Goal: Task Accomplishment & Management: Use online tool/utility

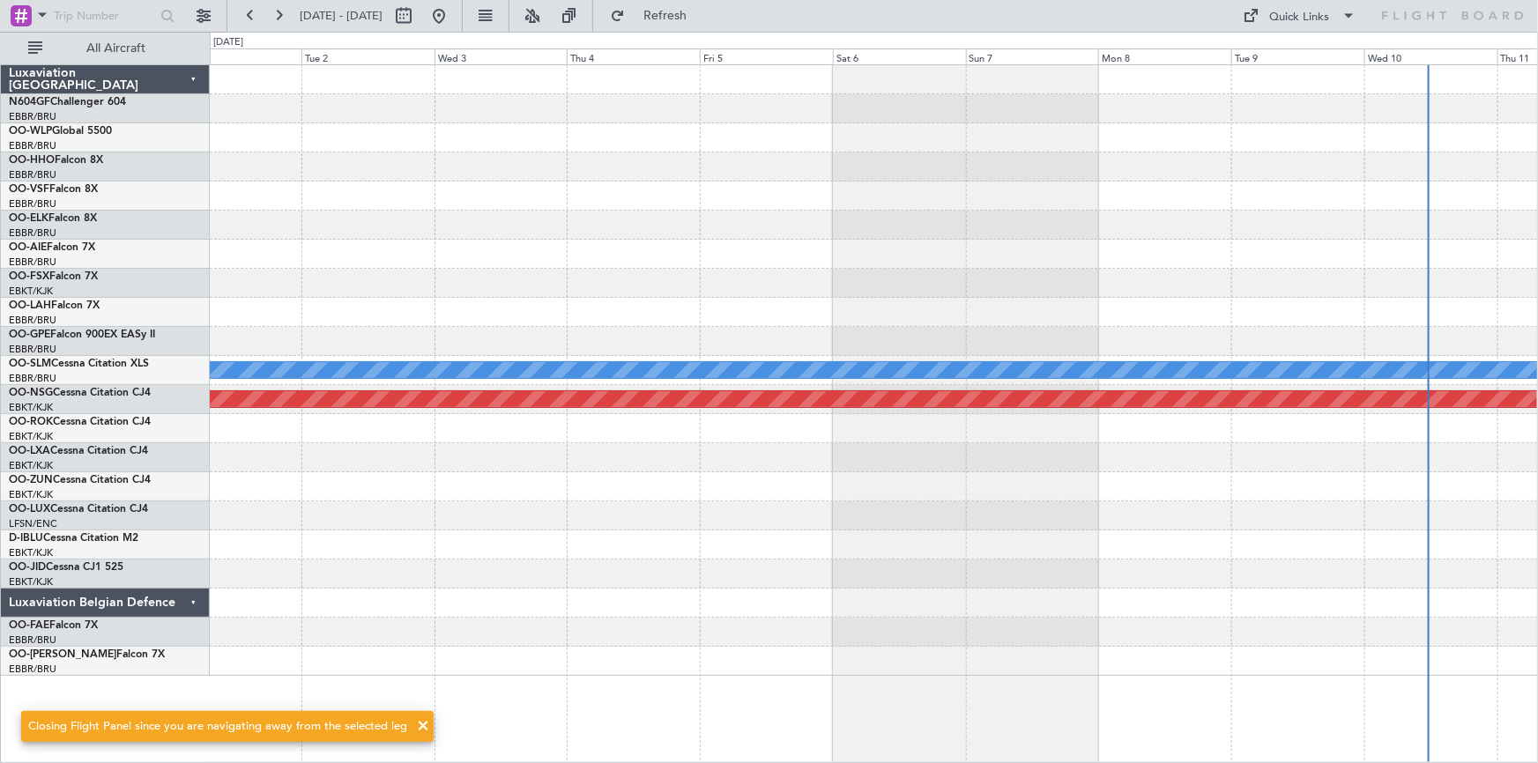
click at [508, 445] on div at bounding box center [874, 457] width 1328 height 29
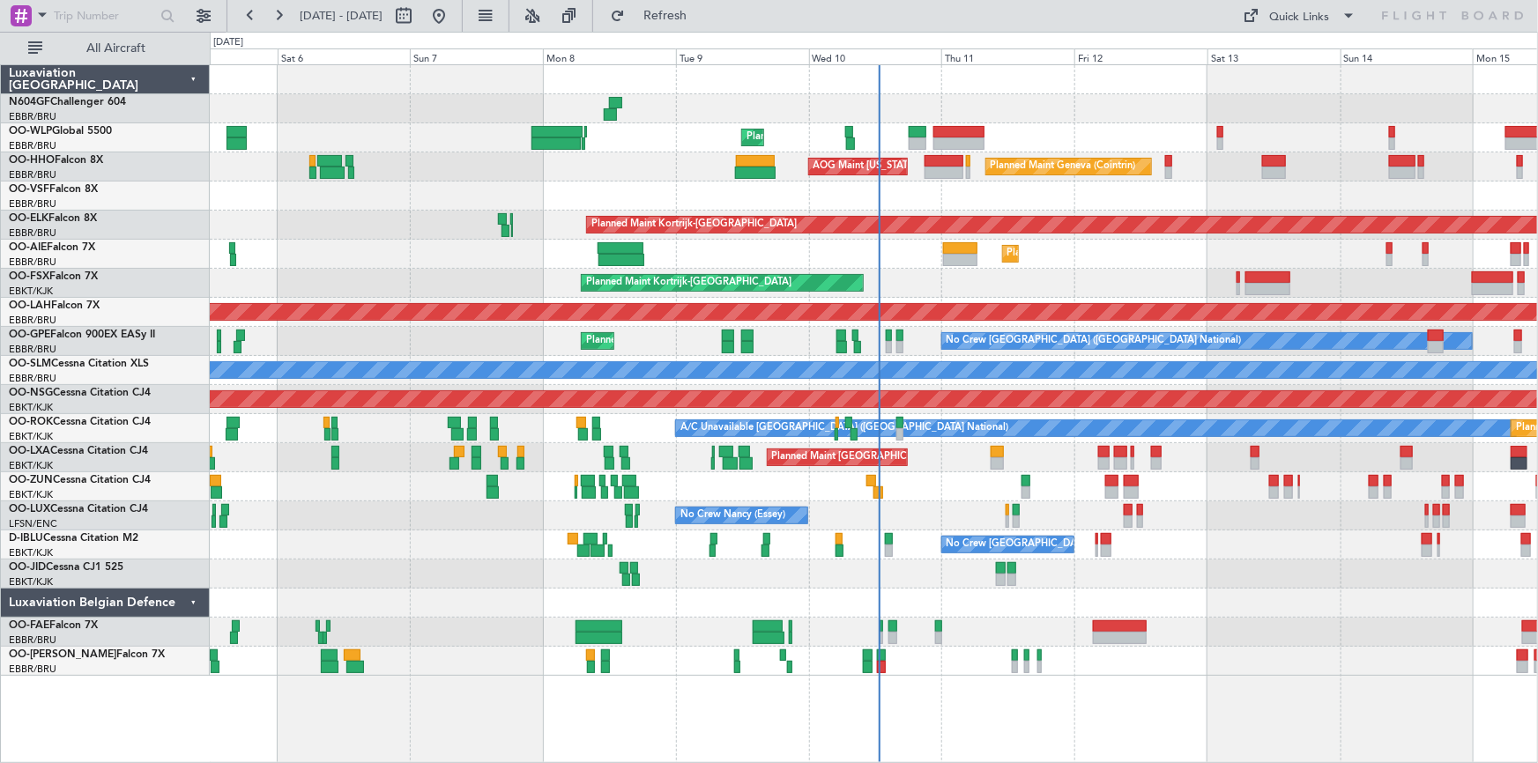
click at [1138, 723] on div "Planned Maint Liege Planned Maint Geneva ([GEOGRAPHIC_DATA]) AOG Maint [US_STAT…" at bounding box center [874, 413] width 1329 height 699
click at [357, 746] on div "Planned Maint Liege Planned Maint Geneva ([GEOGRAPHIC_DATA]) AOG Maint [US_STAT…" at bounding box center [874, 413] width 1329 height 699
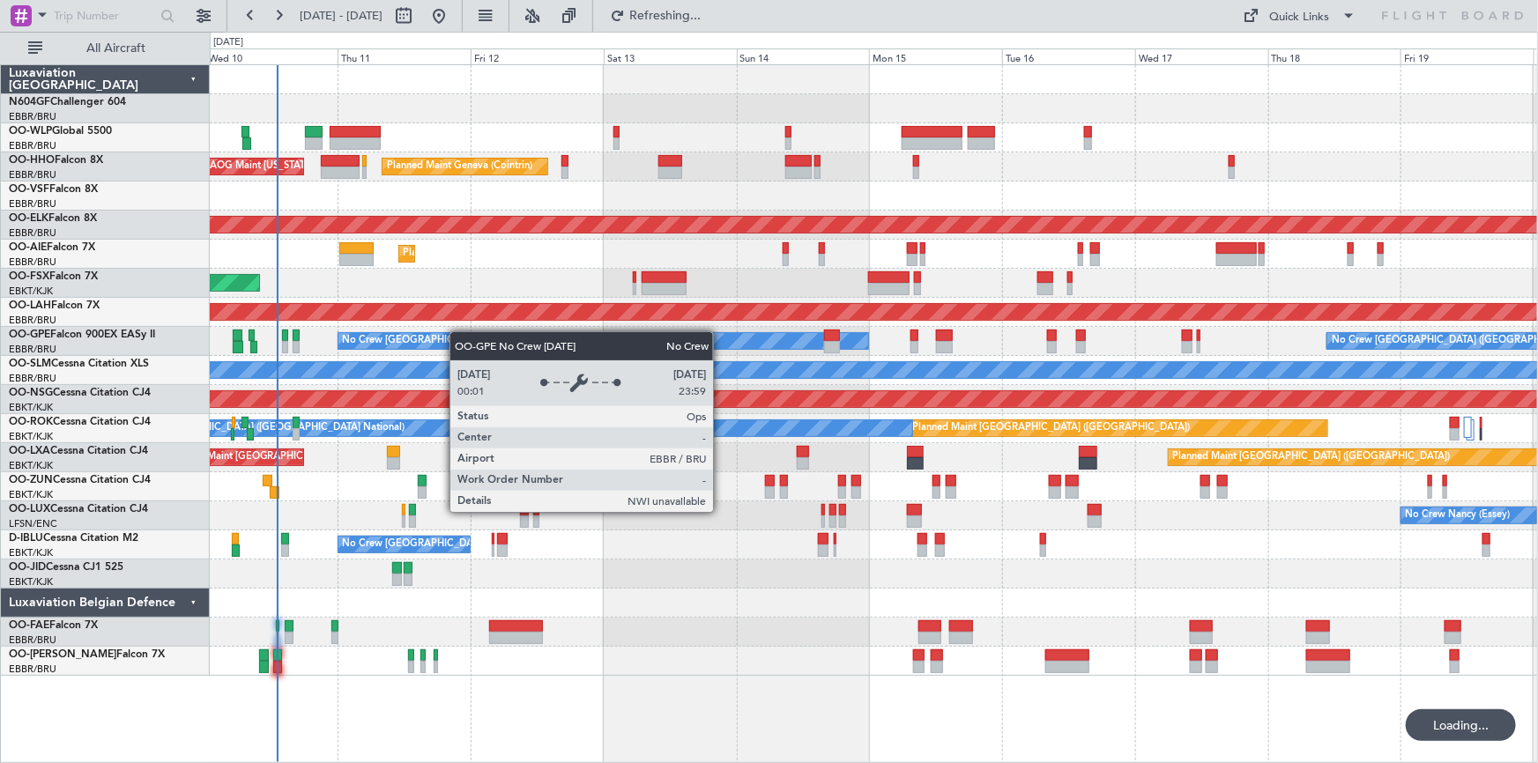
click at [356, 345] on div "Planned Maint Liege Planned Maint Geneva ([GEOGRAPHIC_DATA]) AOG Maint [US_STAT…" at bounding box center [874, 370] width 1328 height 611
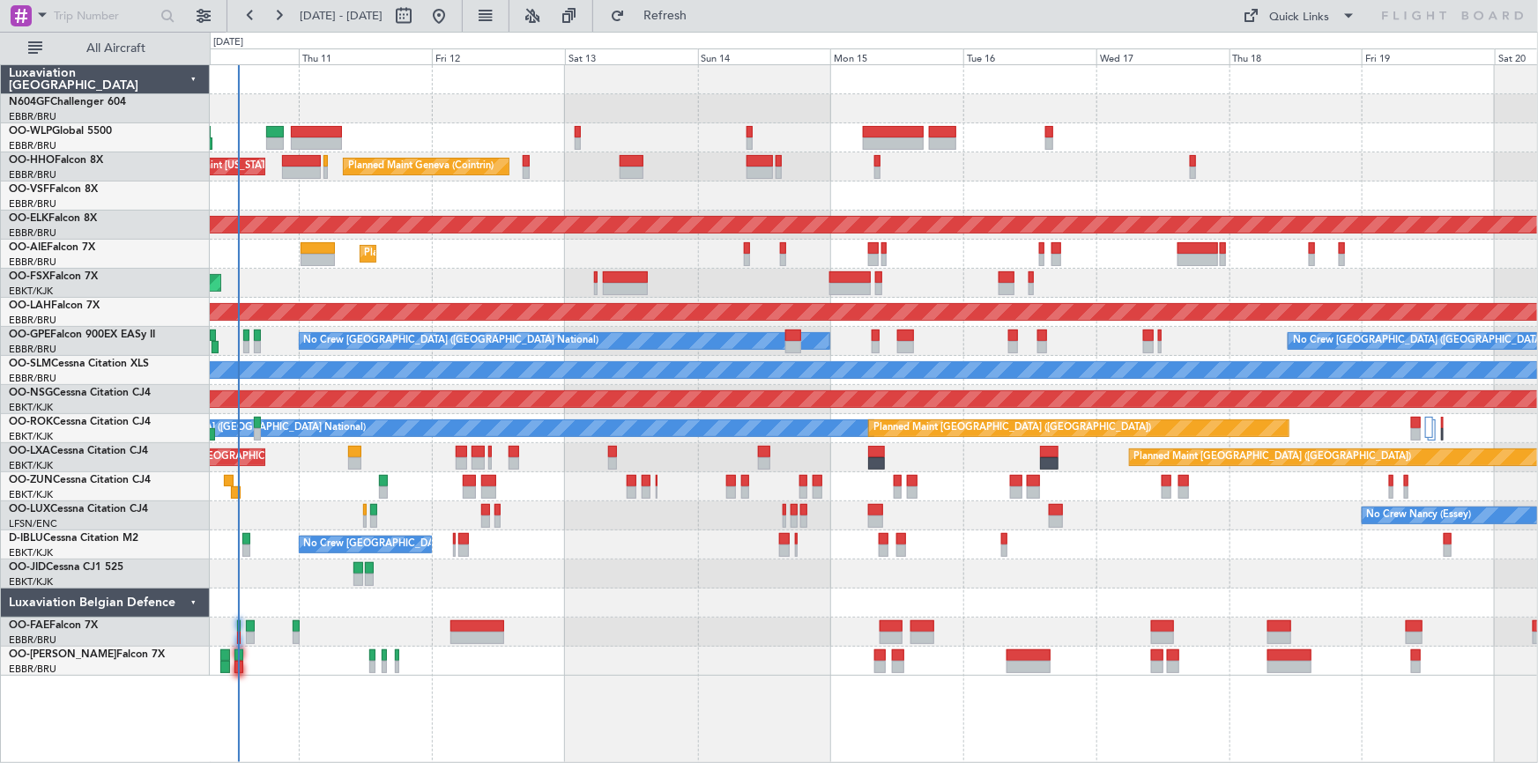
click at [493, 267] on div "Planned Maint [GEOGRAPHIC_DATA] ([GEOGRAPHIC_DATA])" at bounding box center [874, 254] width 1328 height 29
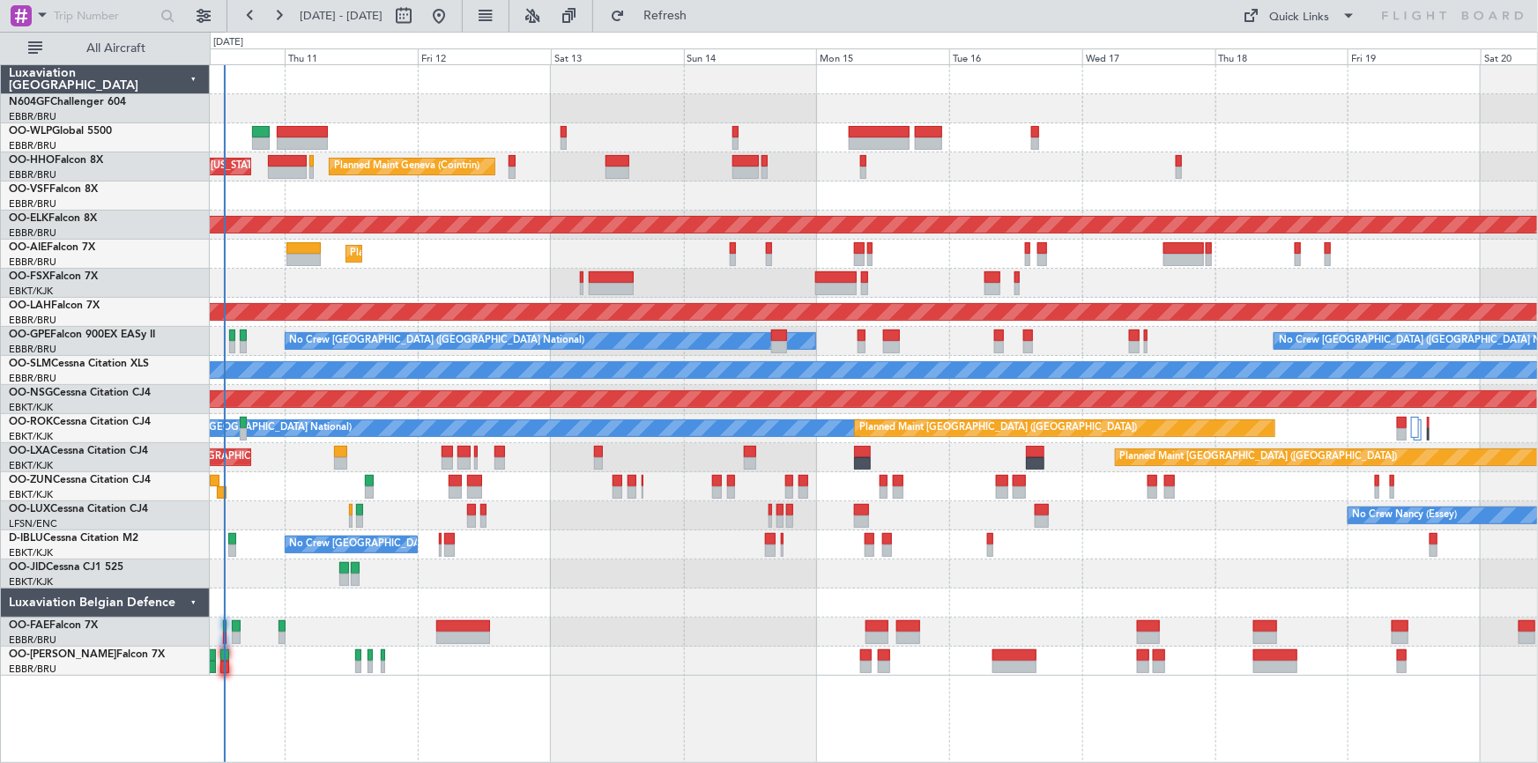
click at [482, 267] on div "Planned Maint [GEOGRAPHIC_DATA] ([GEOGRAPHIC_DATA])" at bounding box center [874, 254] width 1328 height 29
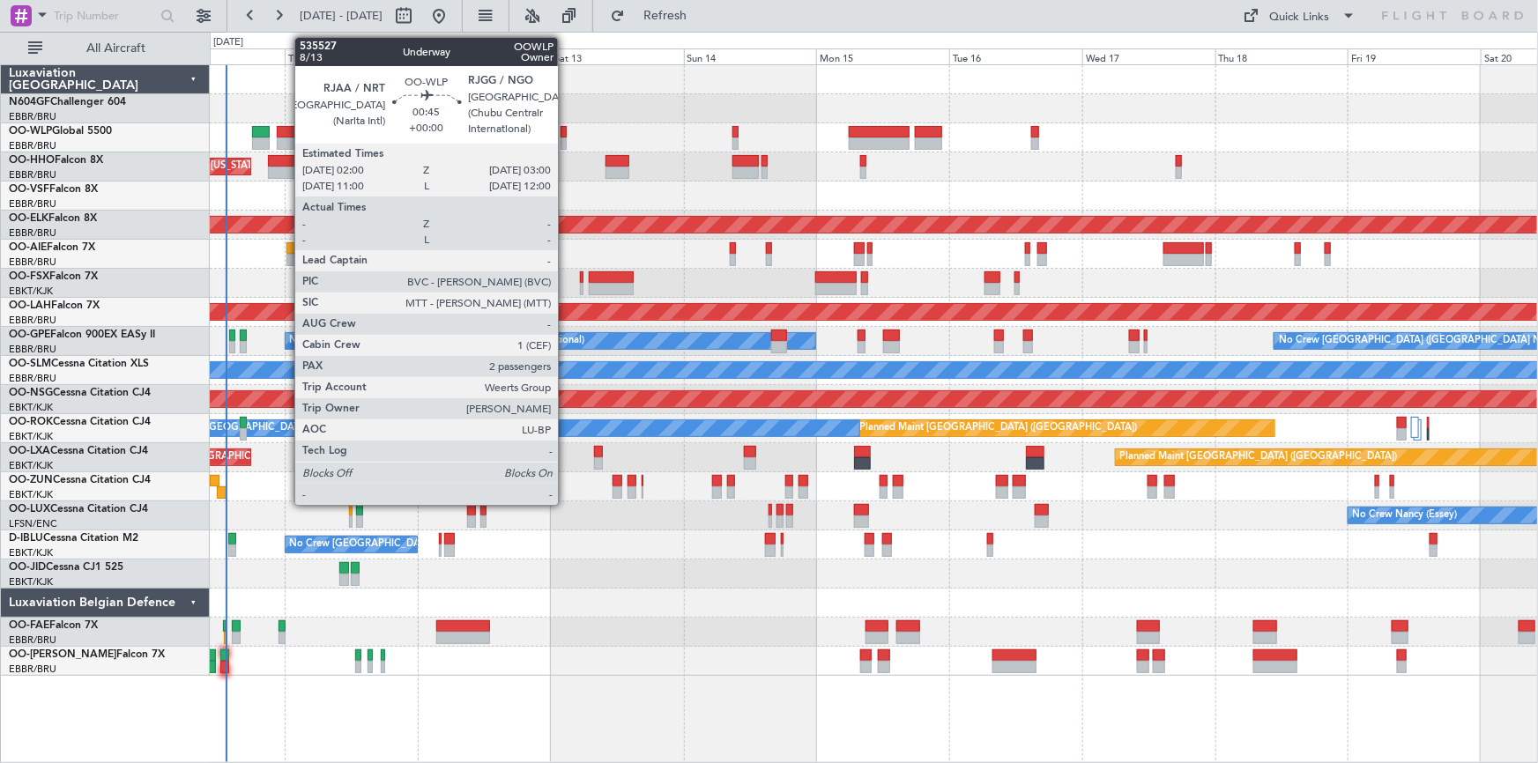
click at [566, 141] on div at bounding box center [563, 143] width 6 height 12
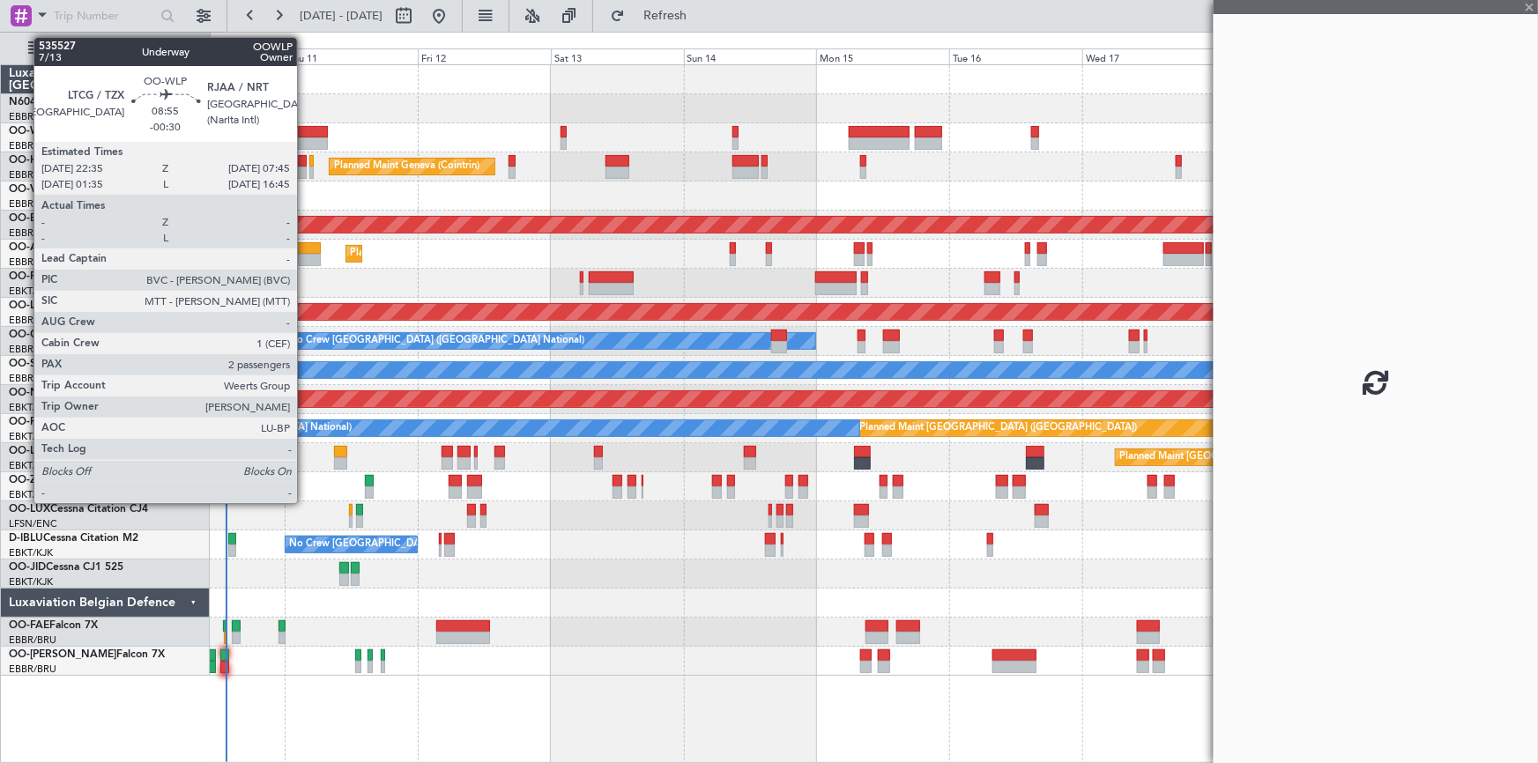
click at [305, 145] on div at bounding box center [302, 143] width 51 height 12
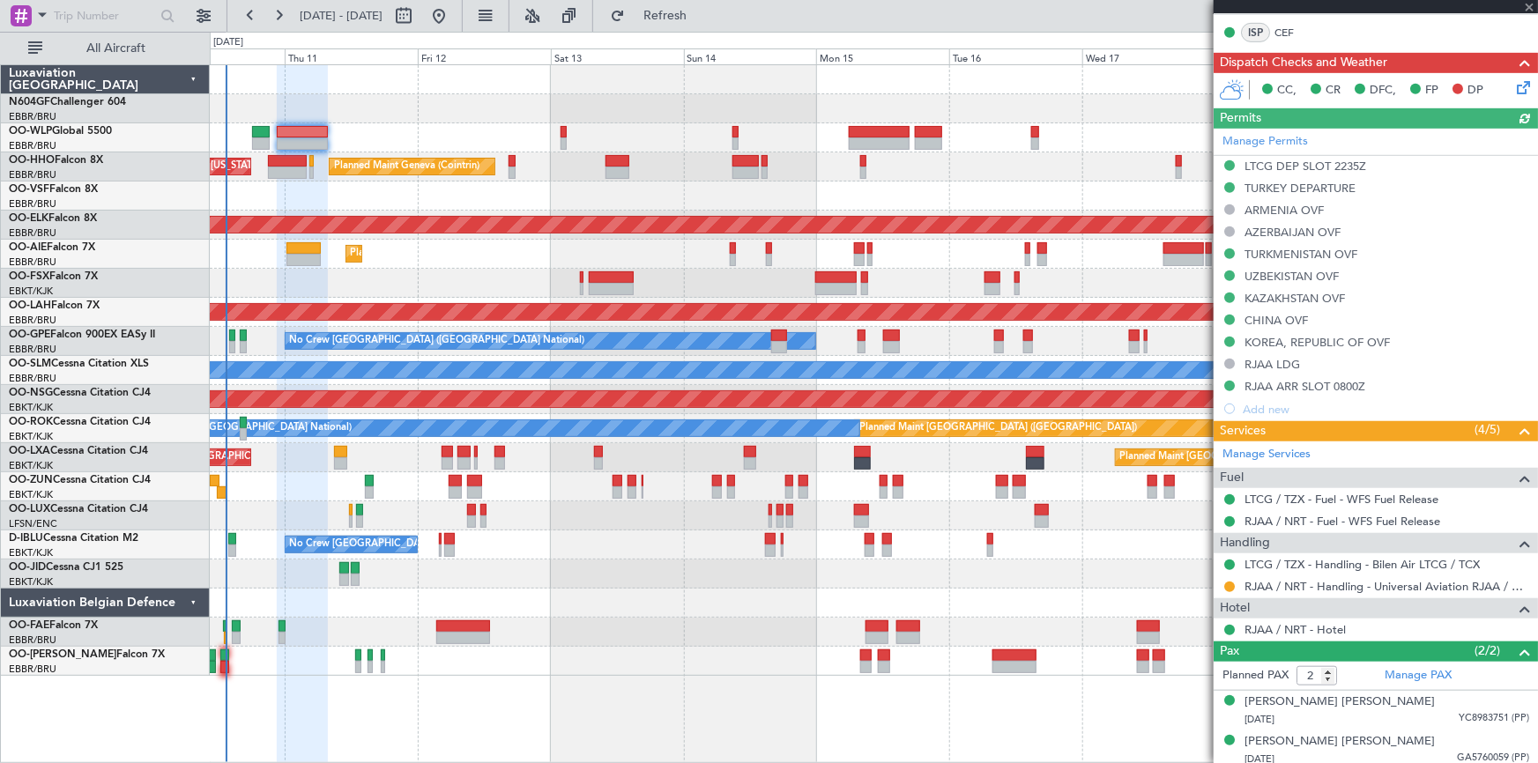
scroll to position [485, 0]
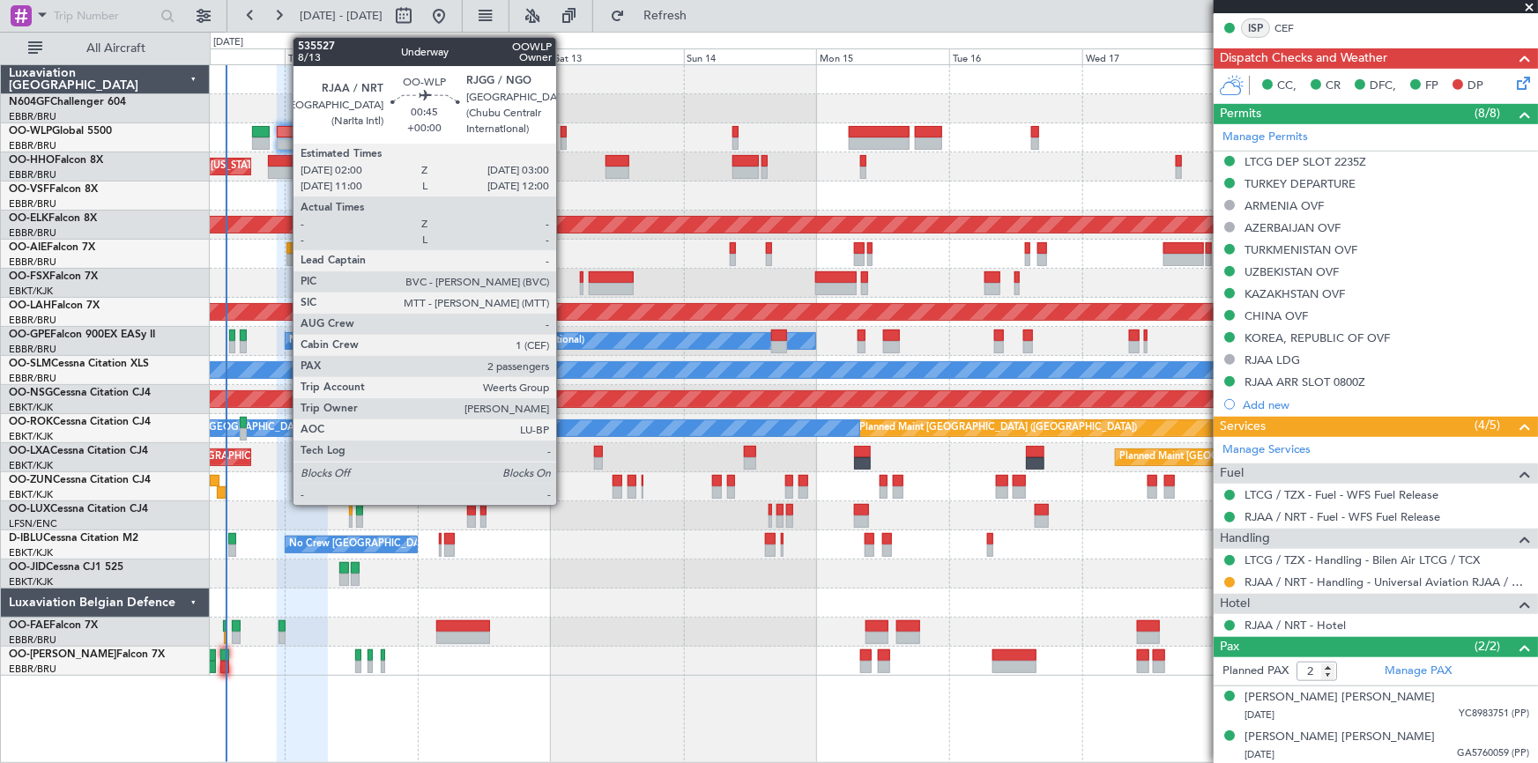
click at [564, 143] on div at bounding box center [563, 143] width 6 height 12
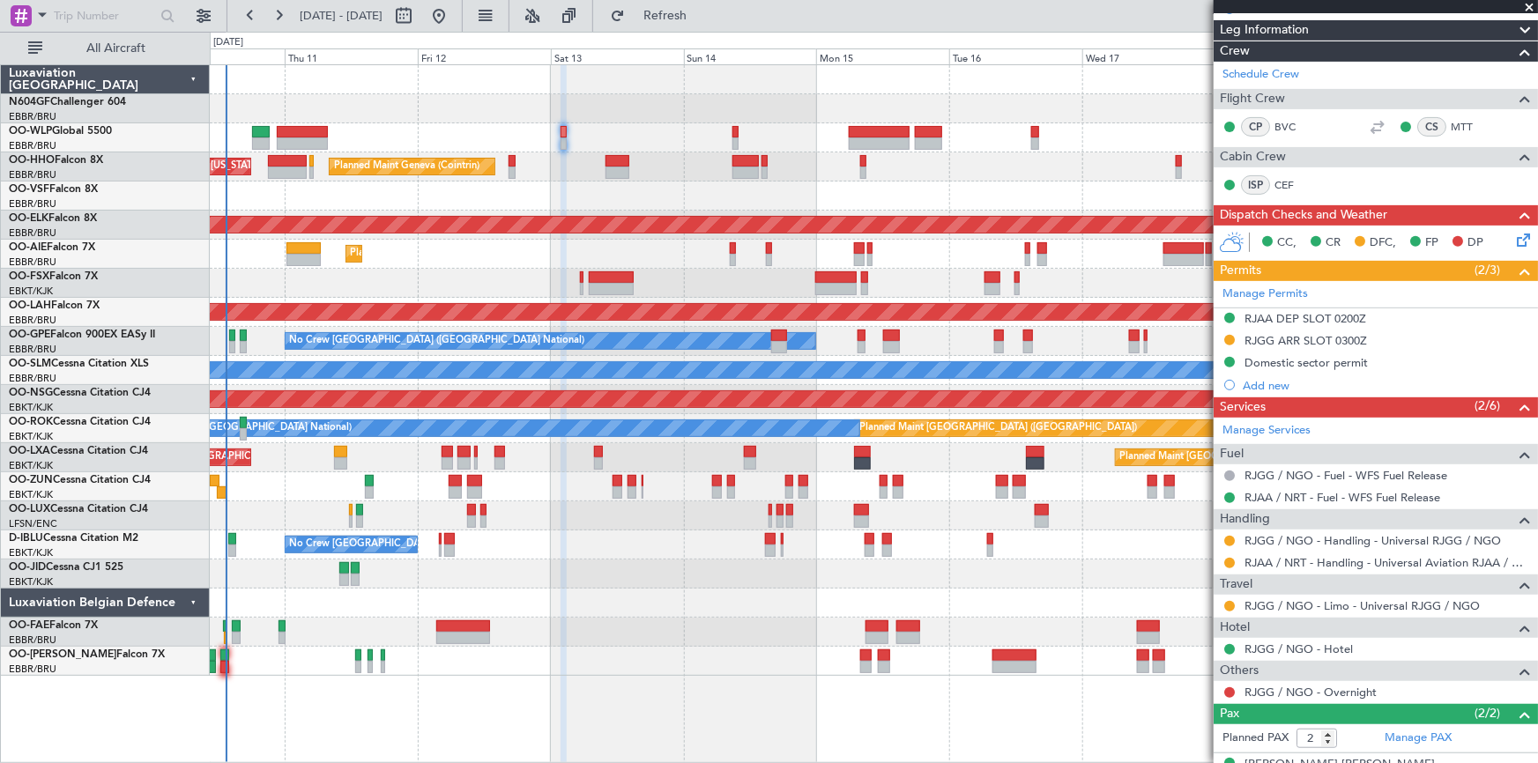
scroll to position [307, 0]
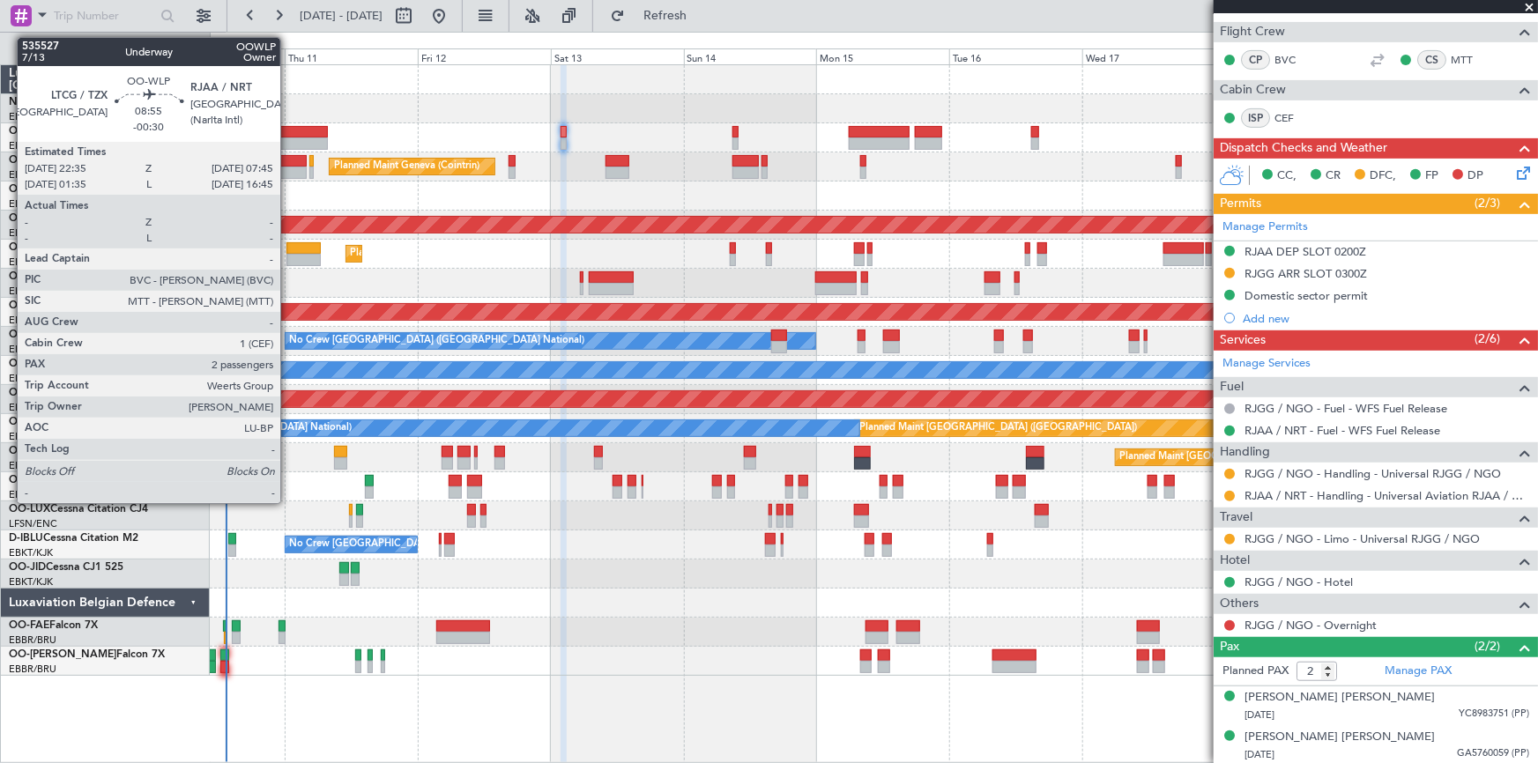
click at [288, 137] on div at bounding box center [302, 143] width 51 height 12
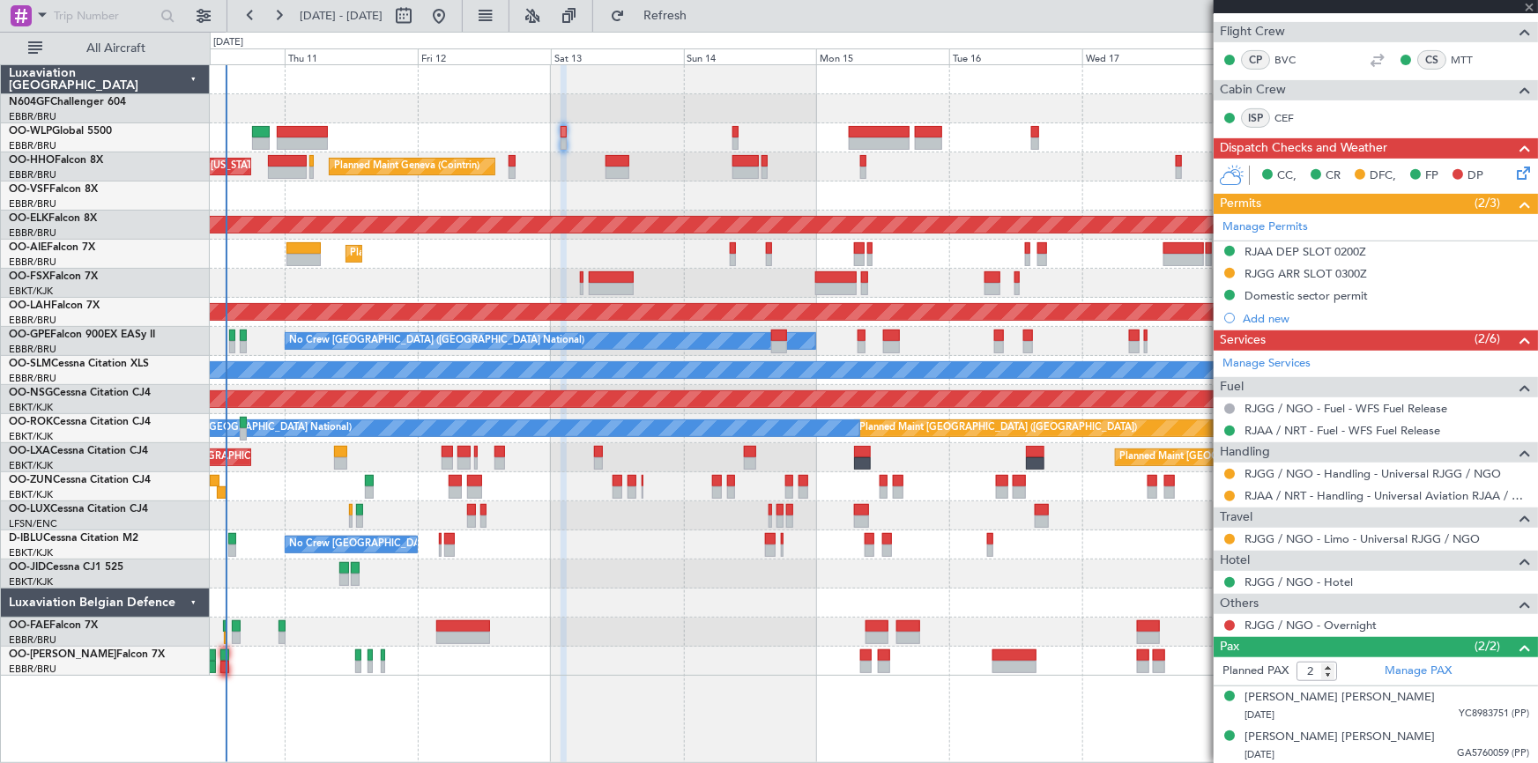
type input "-00:30"
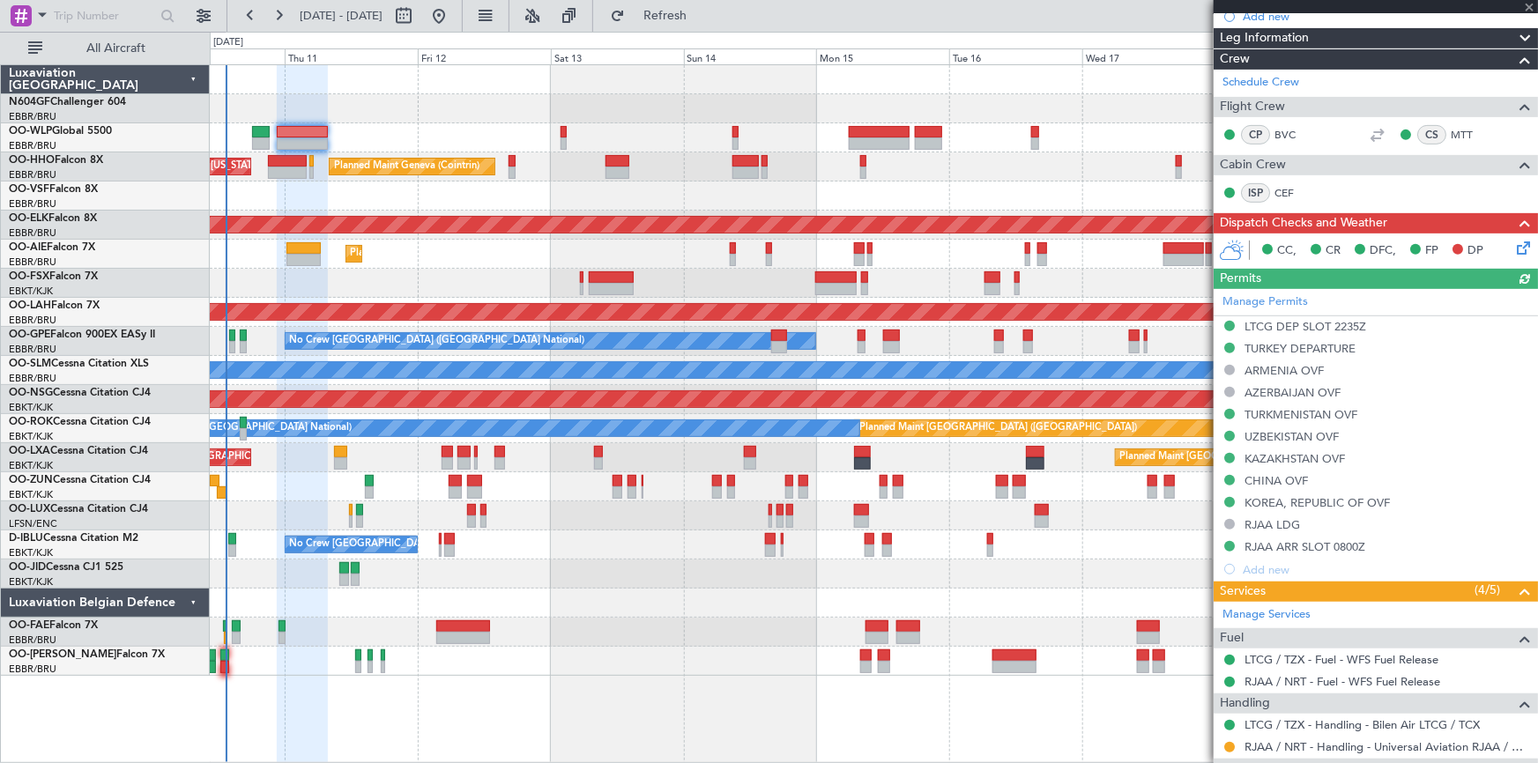
scroll to position [485, 0]
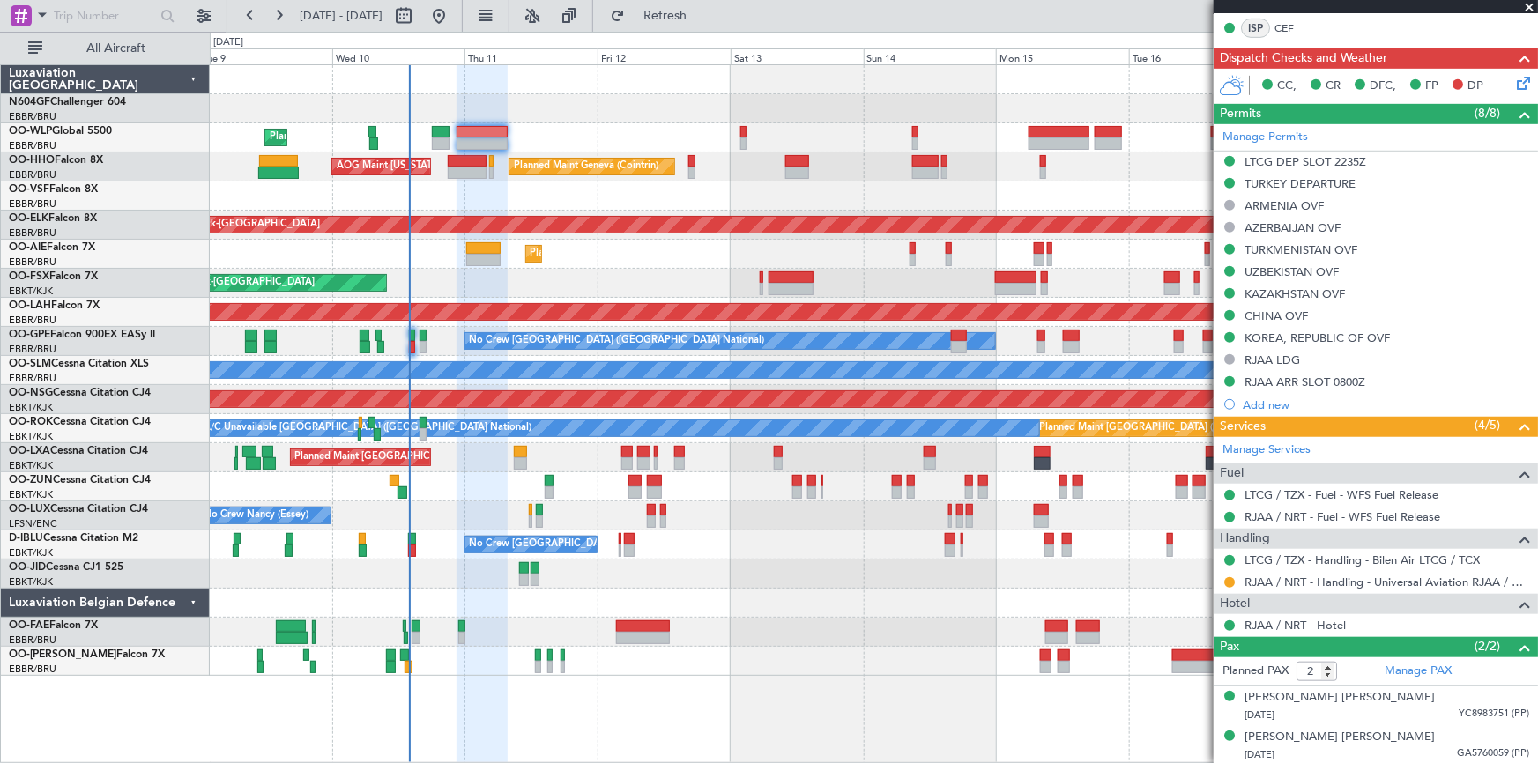
click at [482, 281] on div "Planned Maint Liege Planned Maint Geneva ([GEOGRAPHIC_DATA]) AOG Maint [US_STAT…" at bounding box center [874, 370] width 1328 height 611
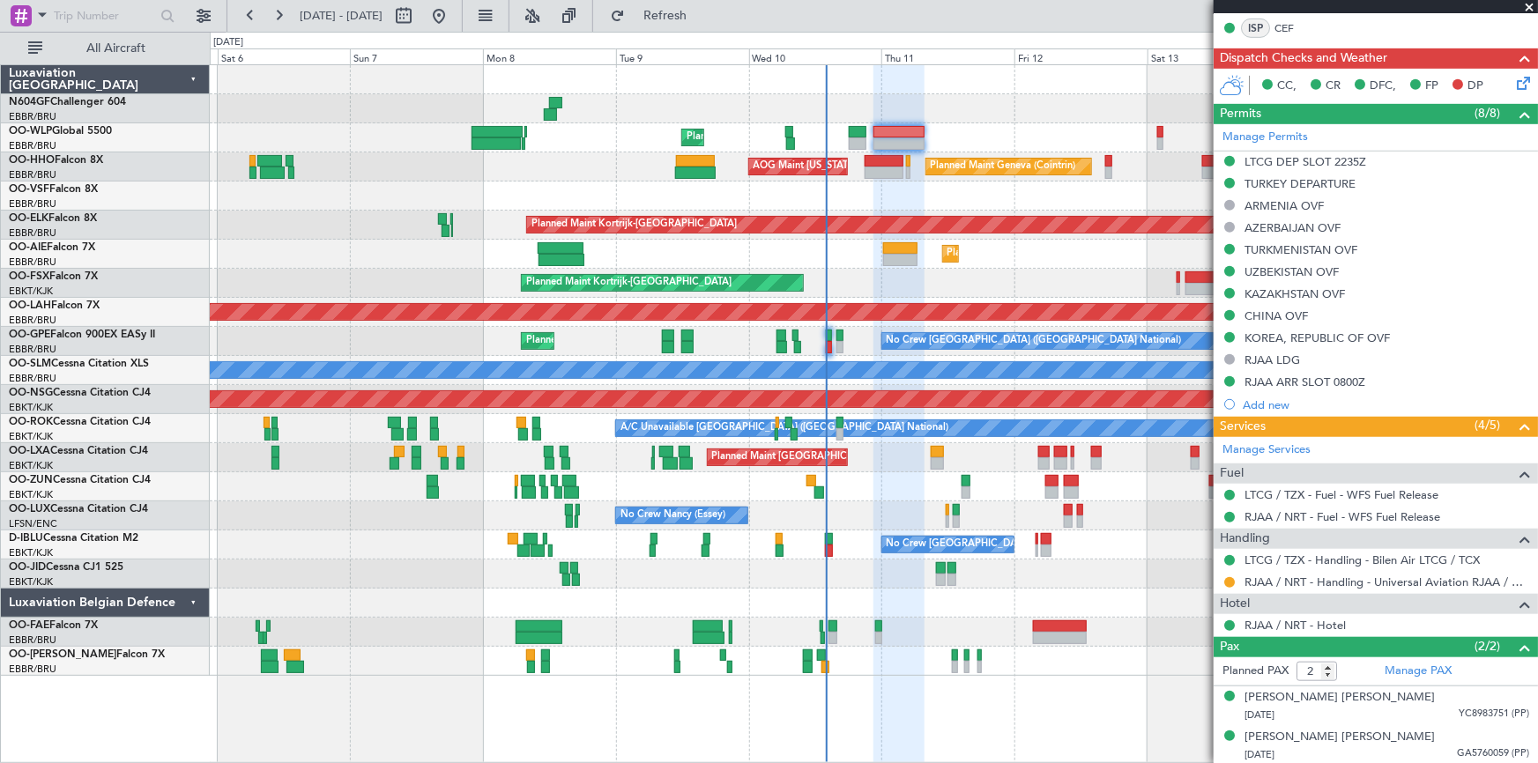
click at [973, 324] on div "Planned Maint Liege Planned Maint Geneva ([GEOGRAPHIC_DATA]) AOG Maint [US_STAT…" at bounding box center [874, 370] width 1328 height 611
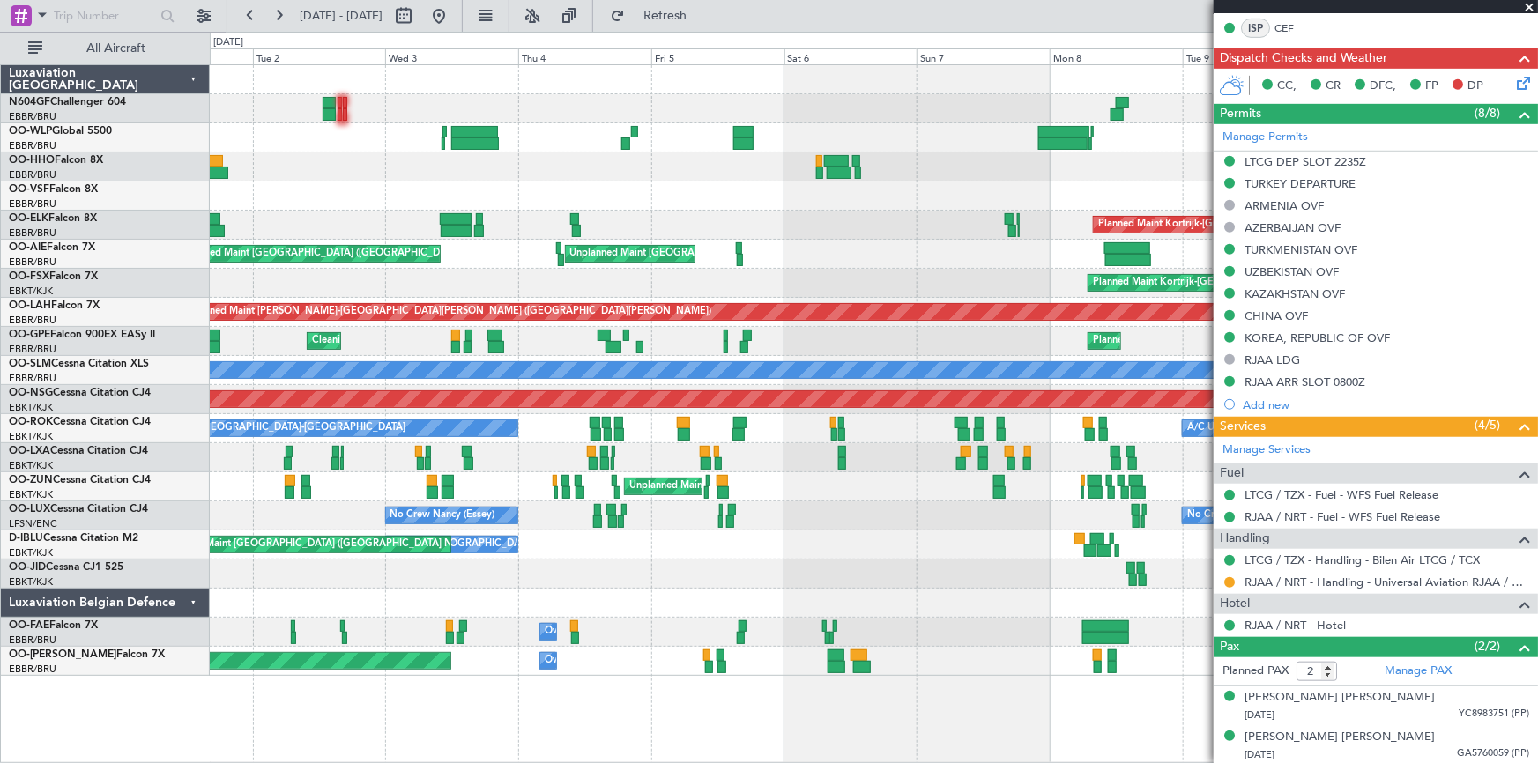
click at [869, 555] on div "No Crew [GEOGRAPHIC_DATA] ([GEOGRAPHIC_DATA] National) No Crew [GEOGRAPHIC_DATA…" at bounding box center [874, 544] width 1328 height 29
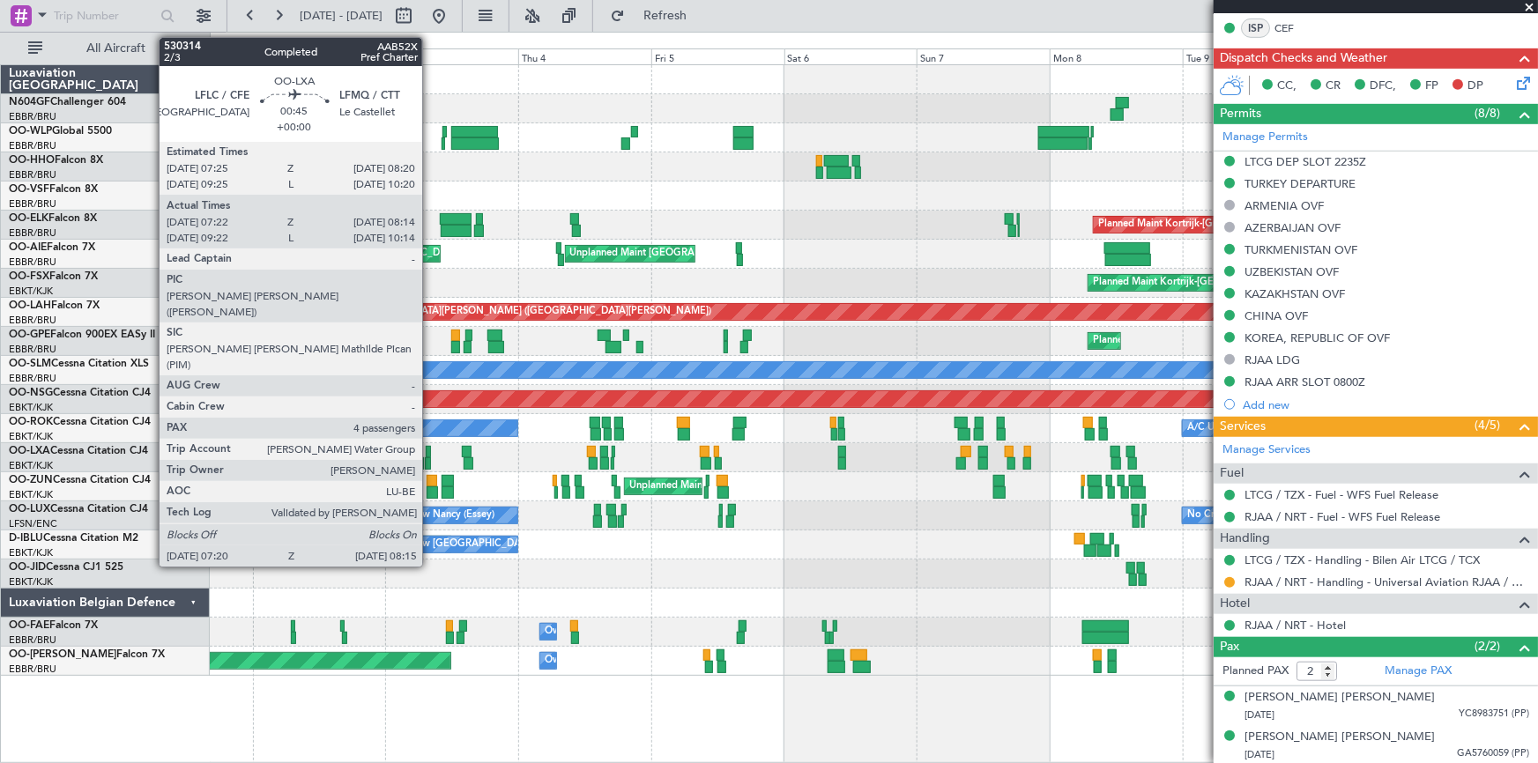
click at [430, 458] on div at bounding box center [427, 463] width 5 height 12
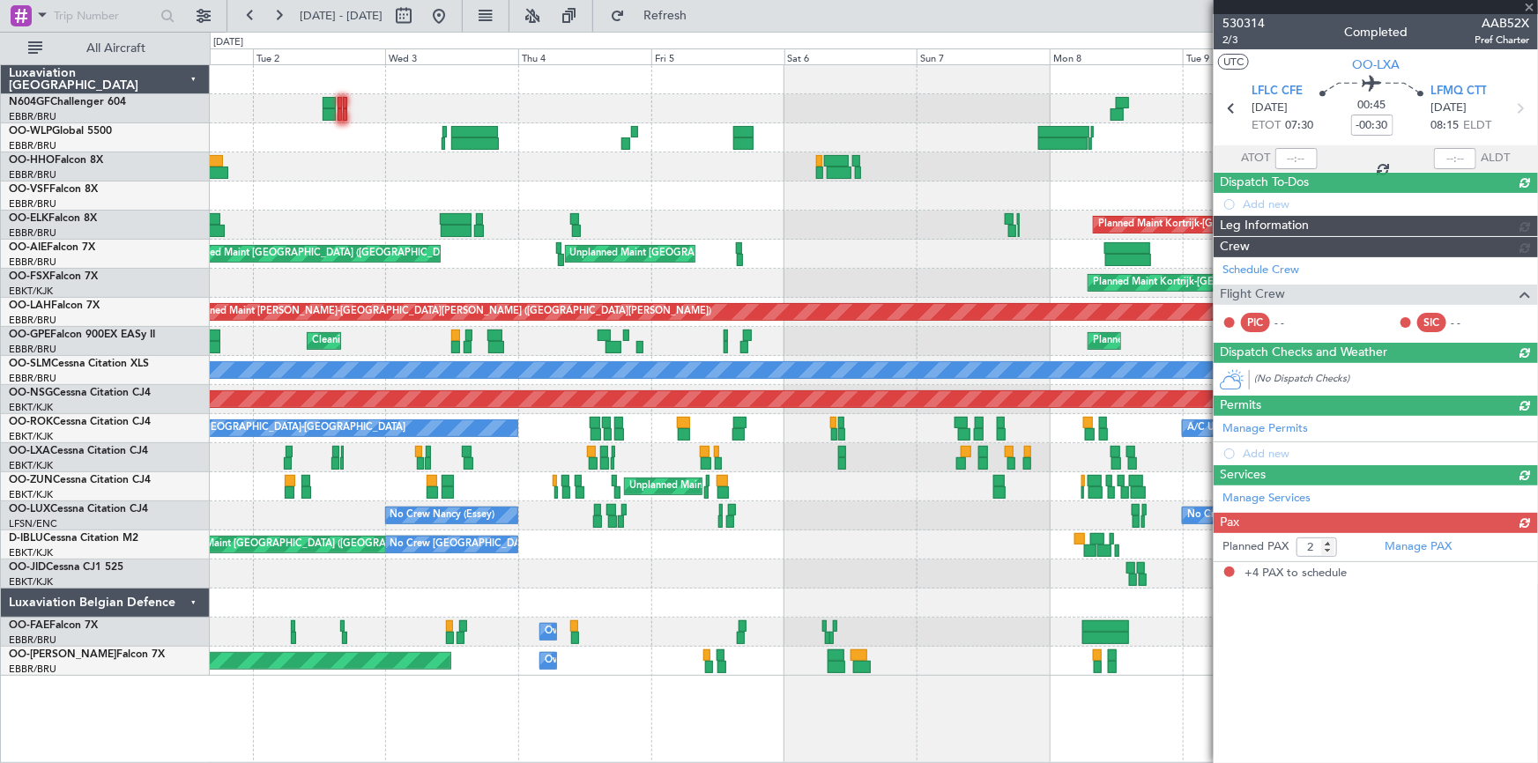
type input "07:27"
type input "08:09"
type input "4"
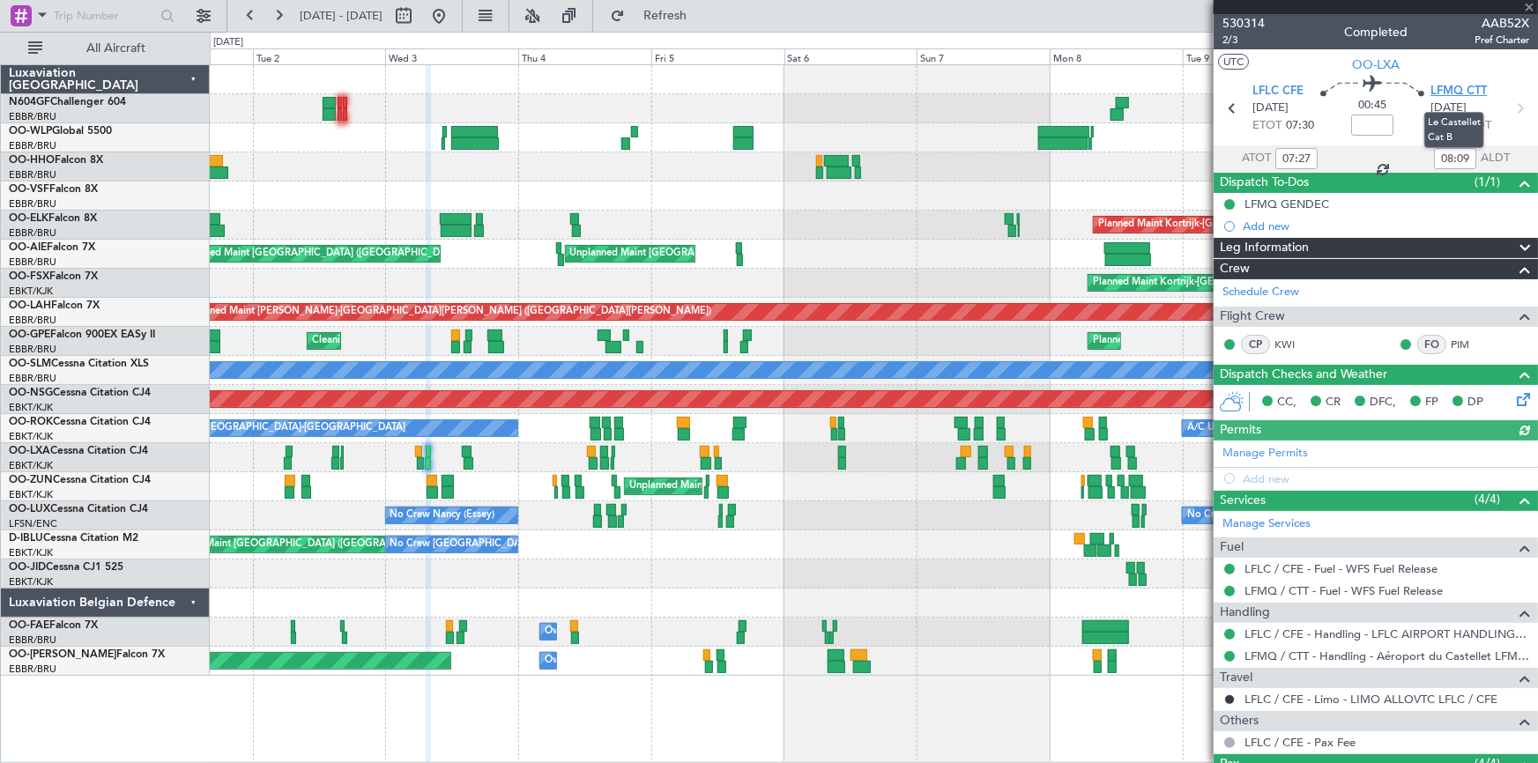
click at [1459, 96] on span "LFMQ CTT" at bounding box center [1458, 92] width 56 height 18
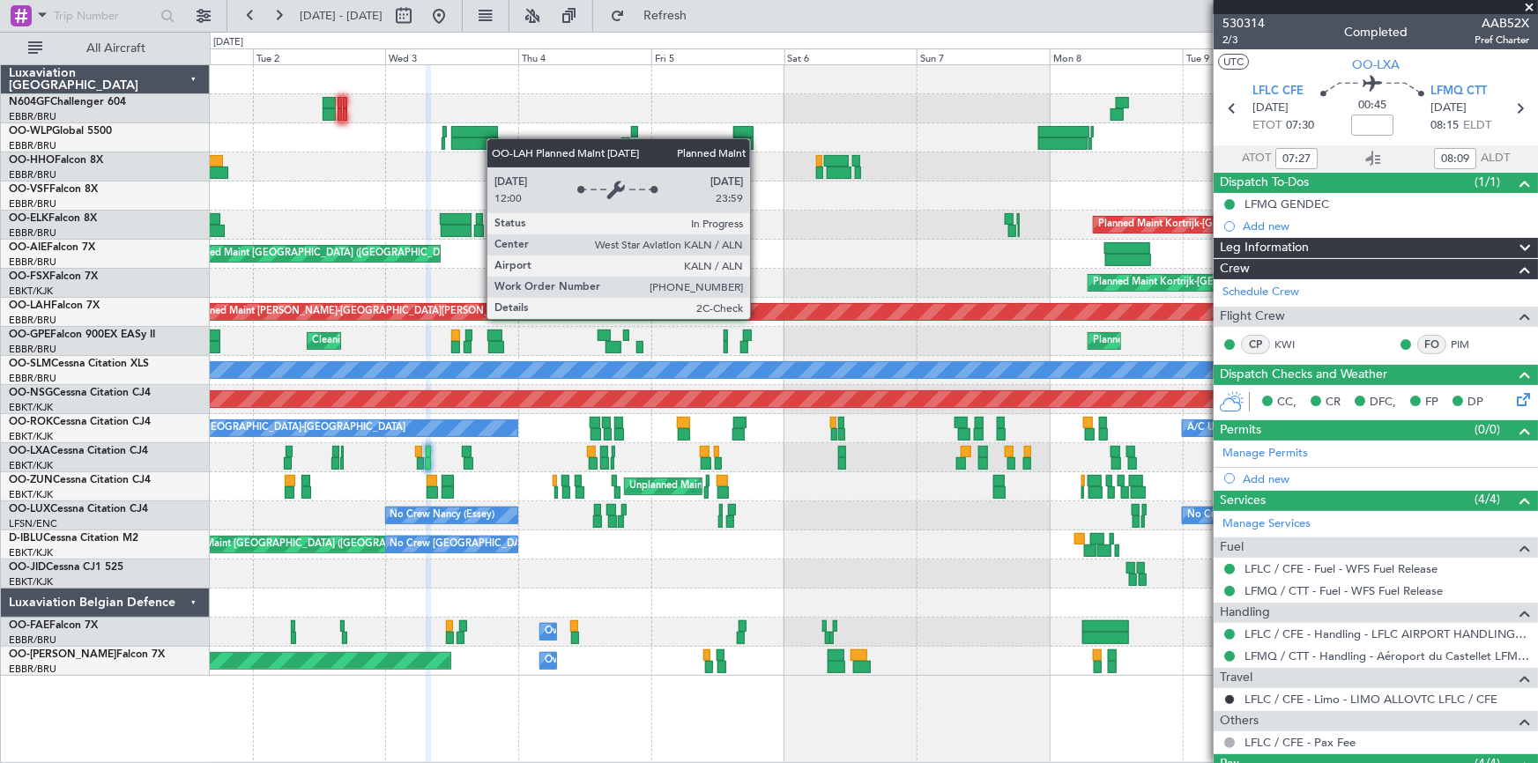
click at [758, 318] on div "Planned Maint [PERSON_NAME]-[GEOGRAPHIC_DATA][PERSON_NAME] ([GEOGRAPHIC_DATA][P…" at bounding box center [1525, 312] width 2679 height 16
